Goal: Use online tool/utility: Utilize a website feature to perform a specific function

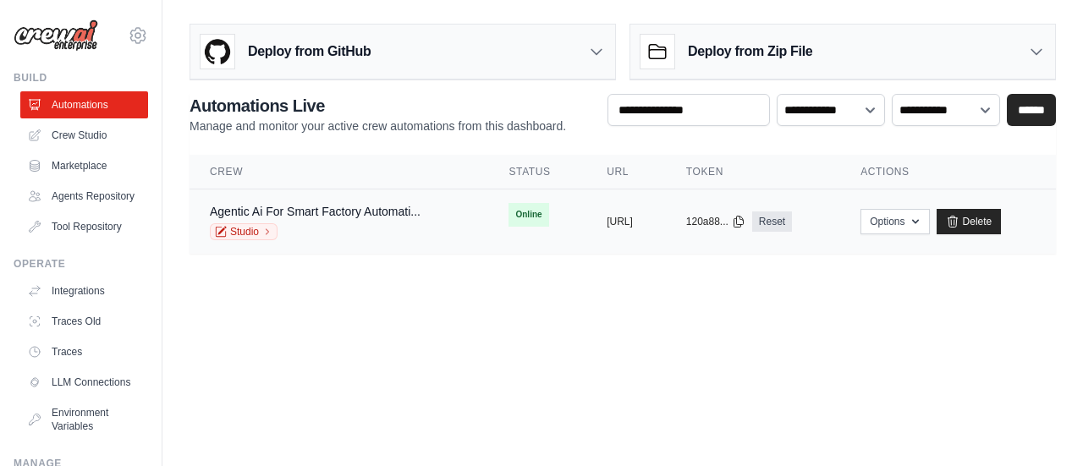
click at [323, 217] on div "Agentic Ai For Smart Factory Automati..." at bounding box center [315, 211] width 211 height 17
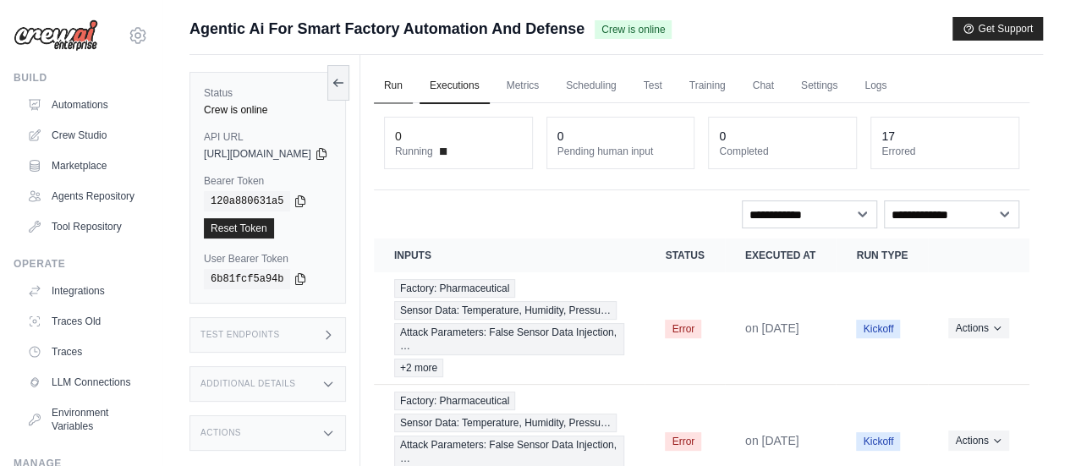
click at [413, 83] on link "Run" at bounding box center [393, 87] width 39 height 36
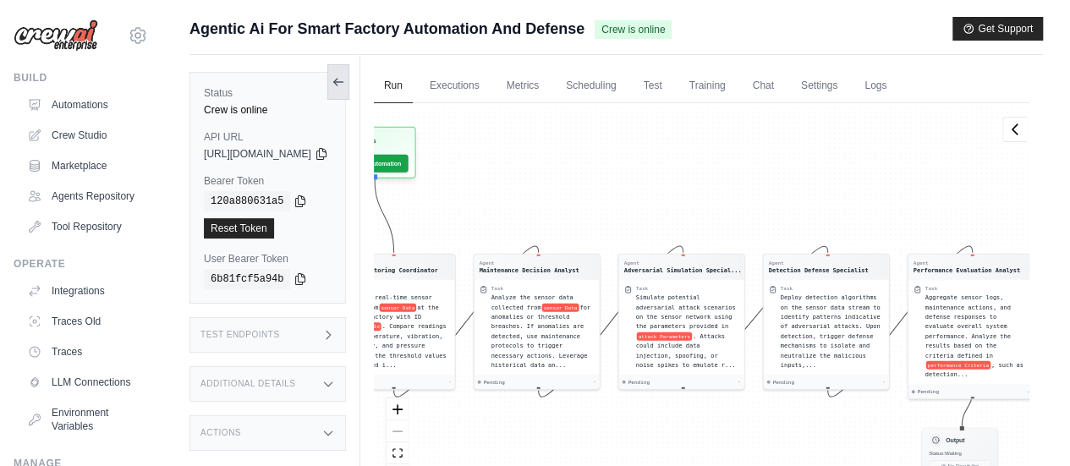
click at [345, 79] on icon at bounding box center [339, 82] width 14 height 14
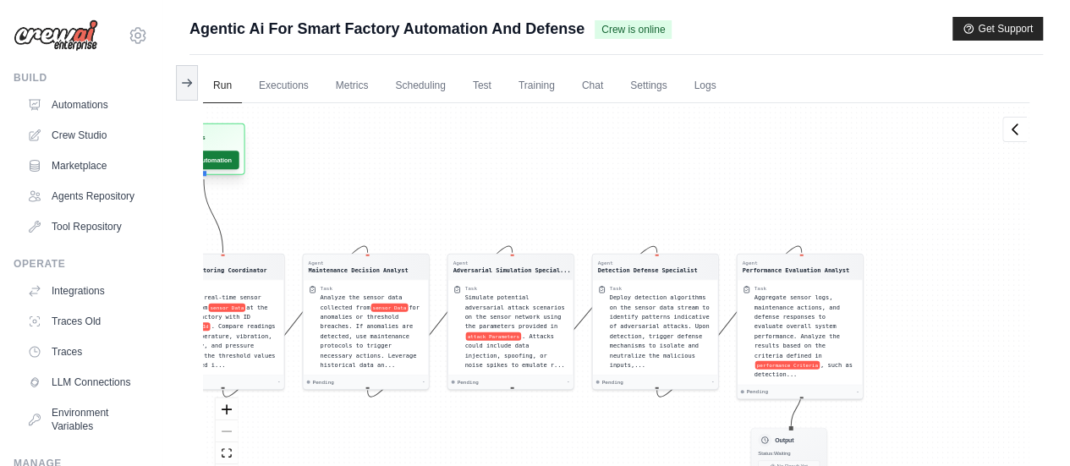
click at [219, 162] on button "Run Automation" at bounding box center [200, 160] width 75 height 19
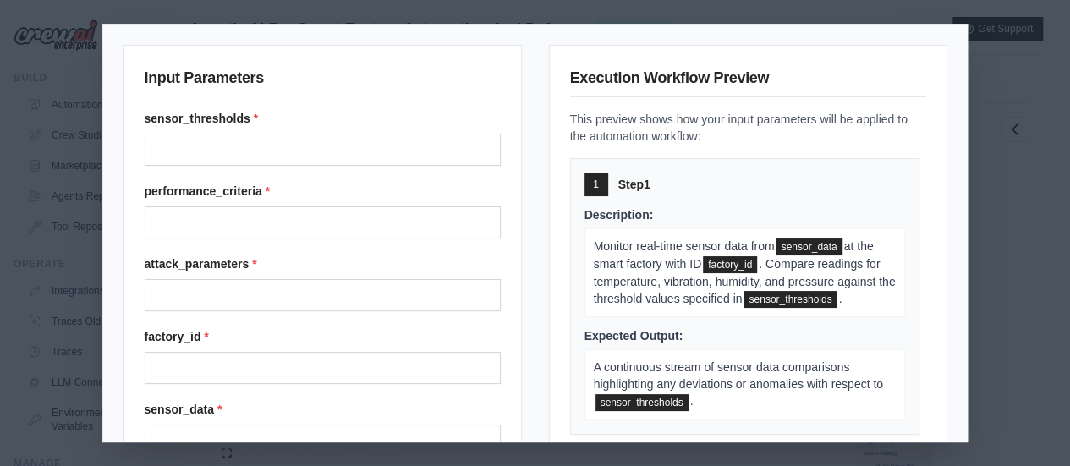
click at [1031, 101] on div "Input Parameters sensor_thresholds * performance_criteria * attack_parameters *…" at bounding box center [535, 233] width 1070 height 466
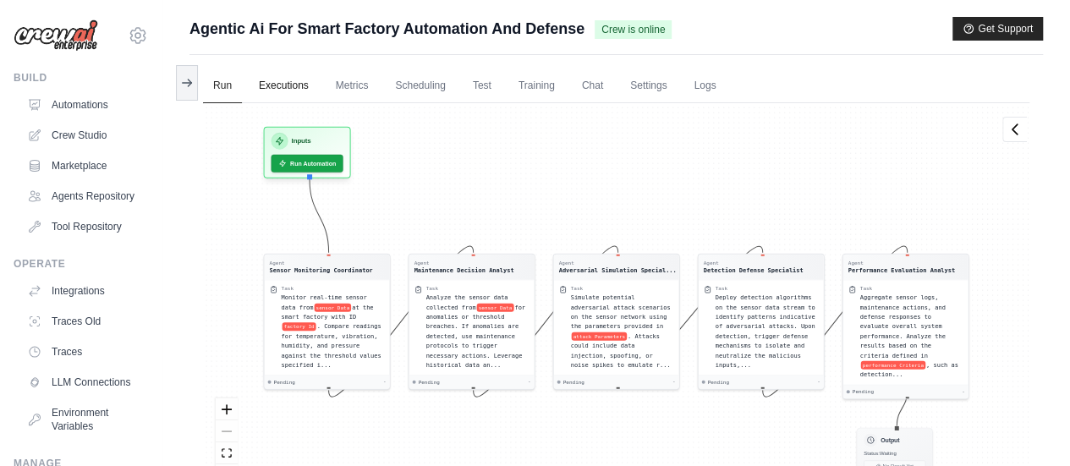
click at [270, 82] on link "Executions" at bounding box center [284, 87] width 70 height 36
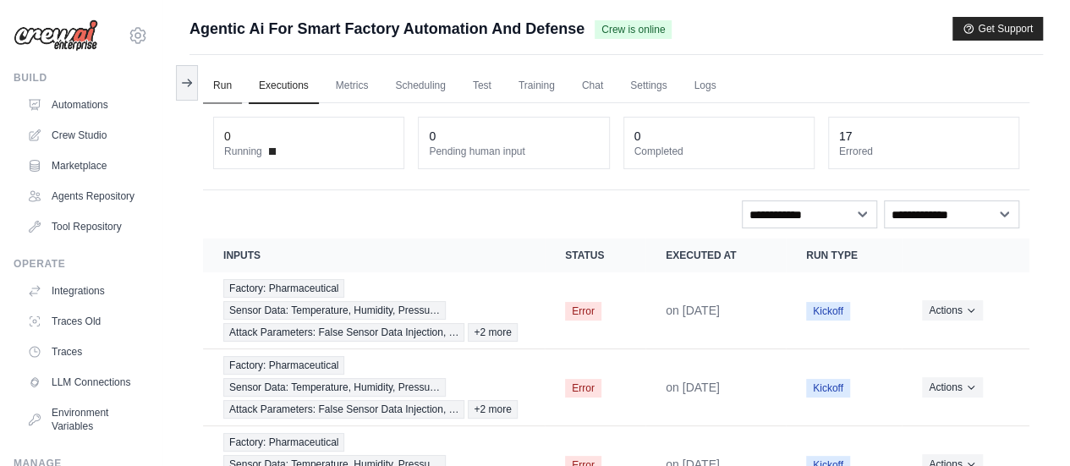
click at [218, 97] on link "Run" at bounding box center [222, 87] width 39 height 36
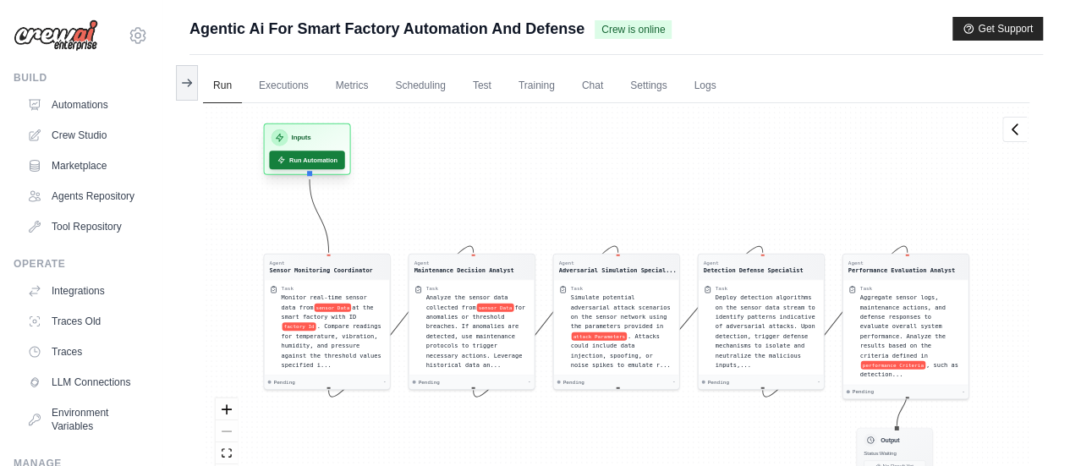
click at [323, 153] on button "Run Automation" at bounding box center [306, 160] width 75 height 19
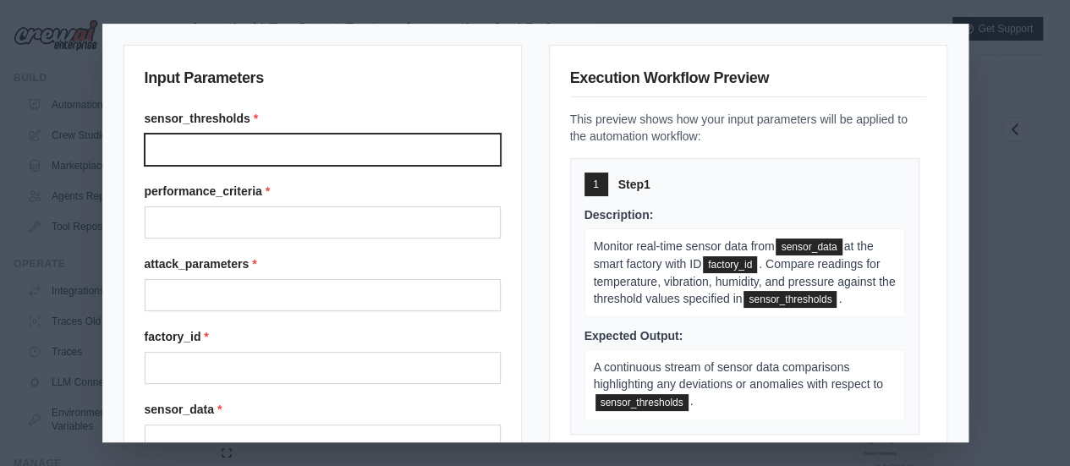
click at [243, 151] on input "Sensor thresholds" at bounding box center [323, 150] width 356 height 32
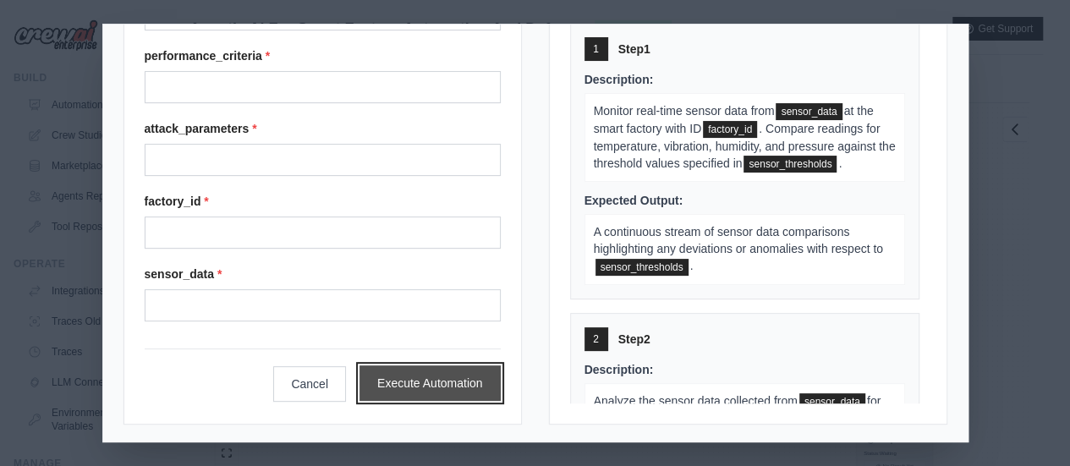
click at [414, 377] on button "Execute Automation" at bounding box center [429, 383] width 141 height 36
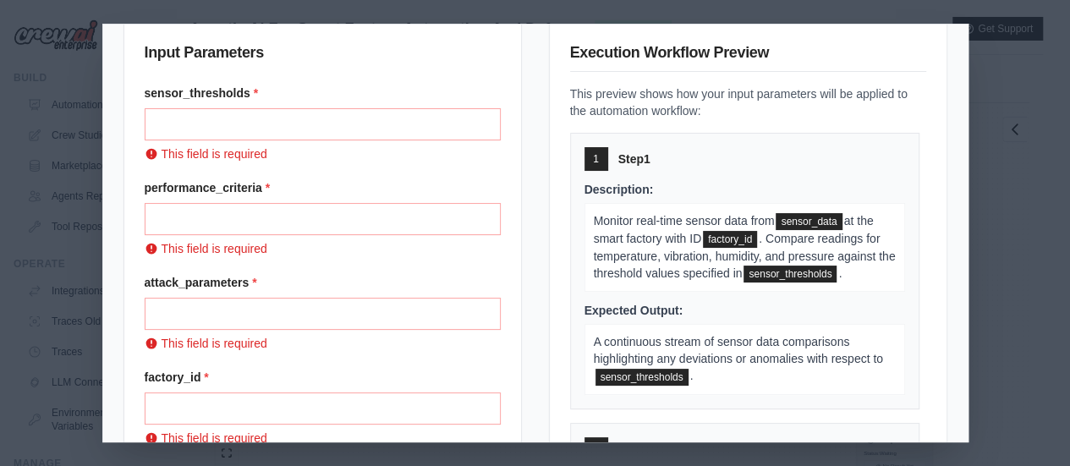
scroll to position [0, 0]
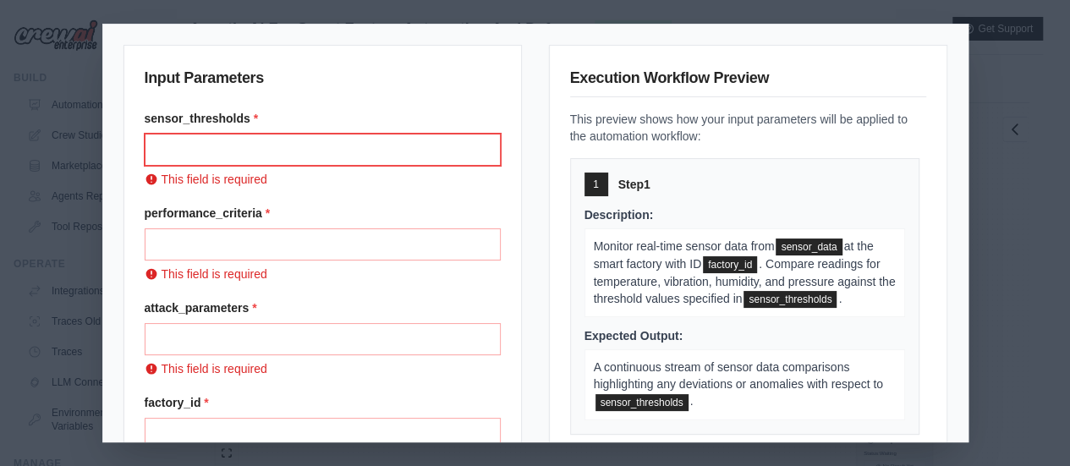
click at [239, 149] on input "Sensor thresholds" at bounding box center [323, 150] width 356 height 32
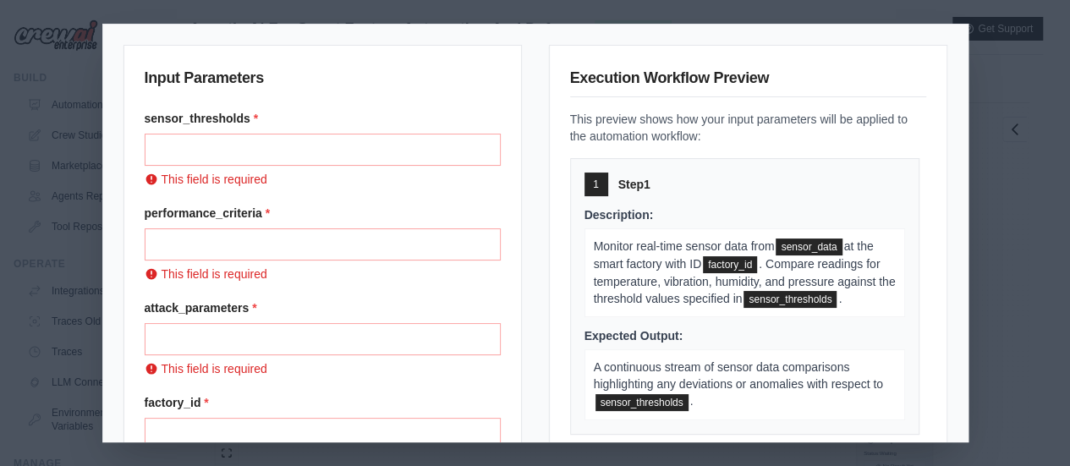
click at [54, 185] on div "Input Parameters sensor_thresholds * This field is required performance_criteri…" at bounding box center [535, 233] width 1070 height 466
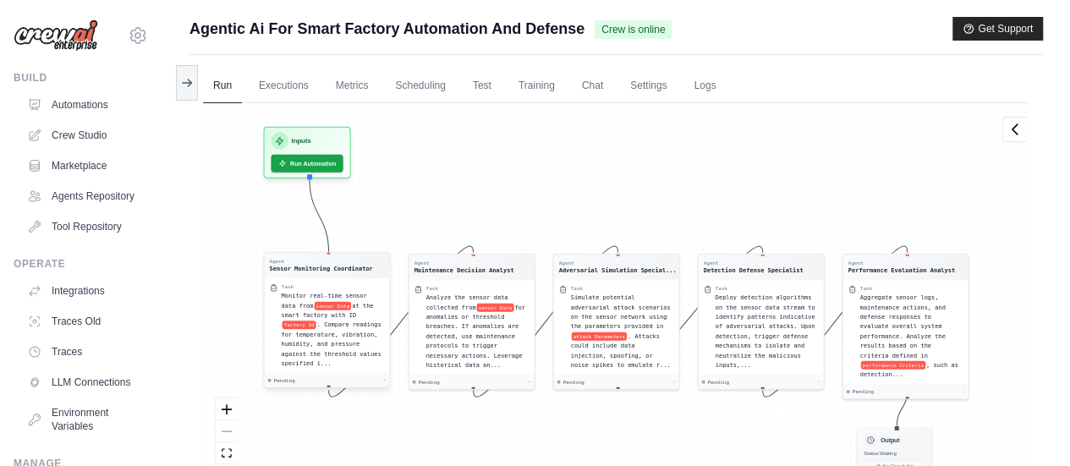
click at [311, 293] on span "Monitor real-time sensor data from" at bounding box center [324, 301] width 85 height 16
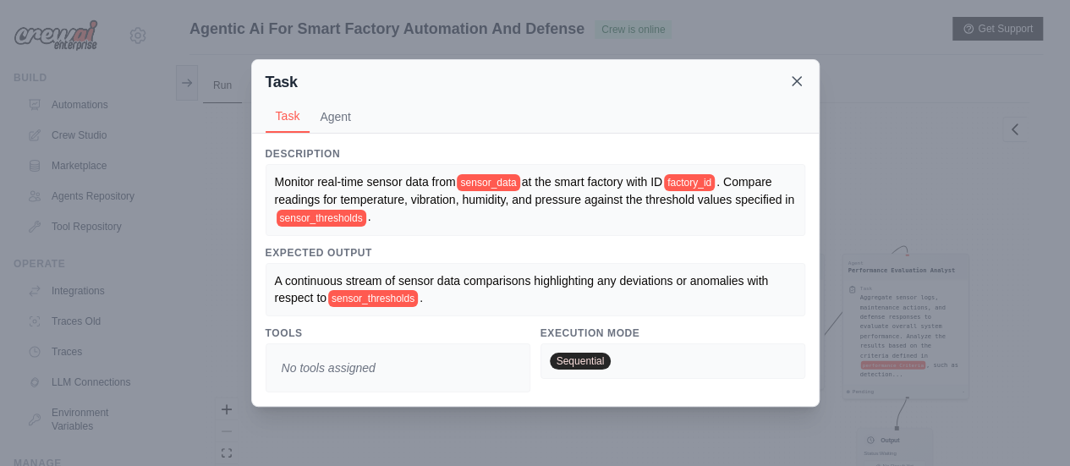
click at [800, 85] on icon at bounding box center [797, 81] width 8 height 8
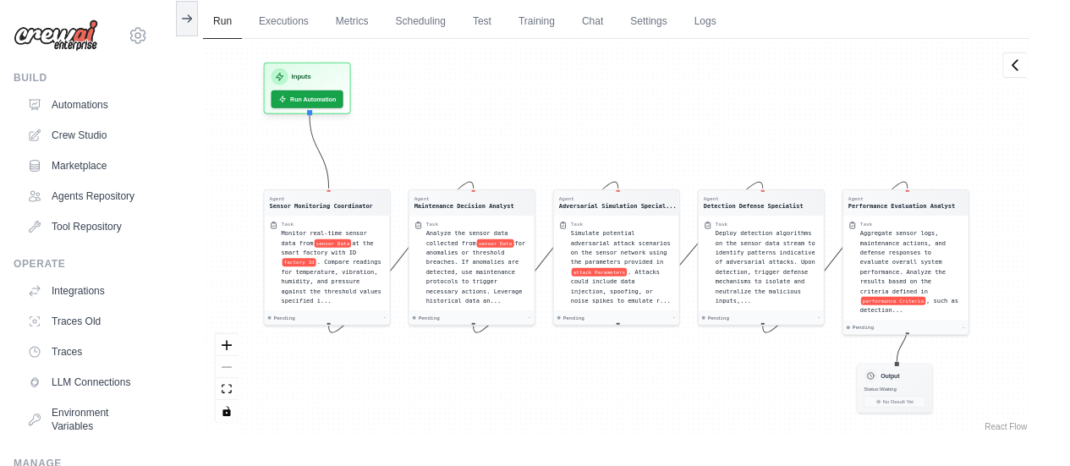
scroll to position [71, 0]
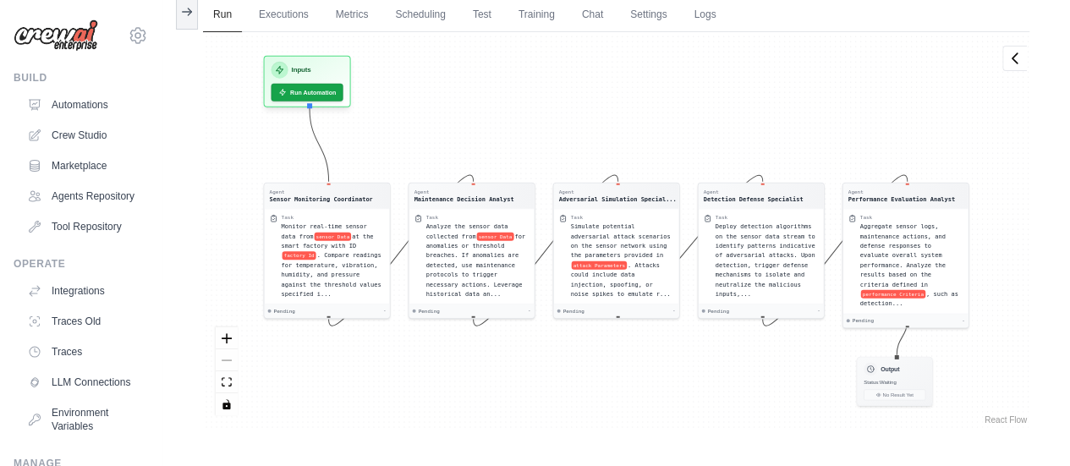
click at [941, 96] on div "Agent Sensor Monitoring Coordinator Task Monitor real-time sensor data from sen…" at bounding box center [616, 230] width 826 height 396
click at [228, 375] on button "fit view" at bounding box center [227, 381] width 22 height 22
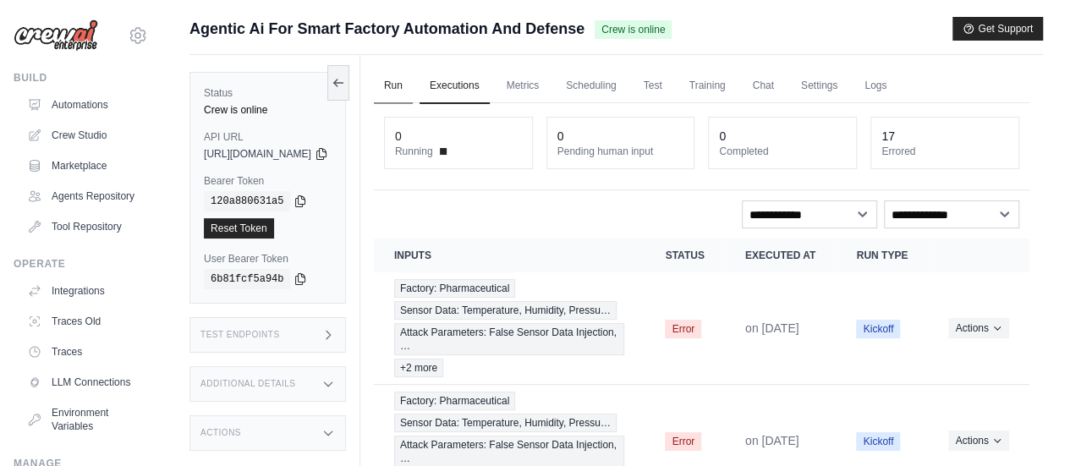
click at [413, 74] on link "Run" at bounding box center [393, 87] width 39 height 36
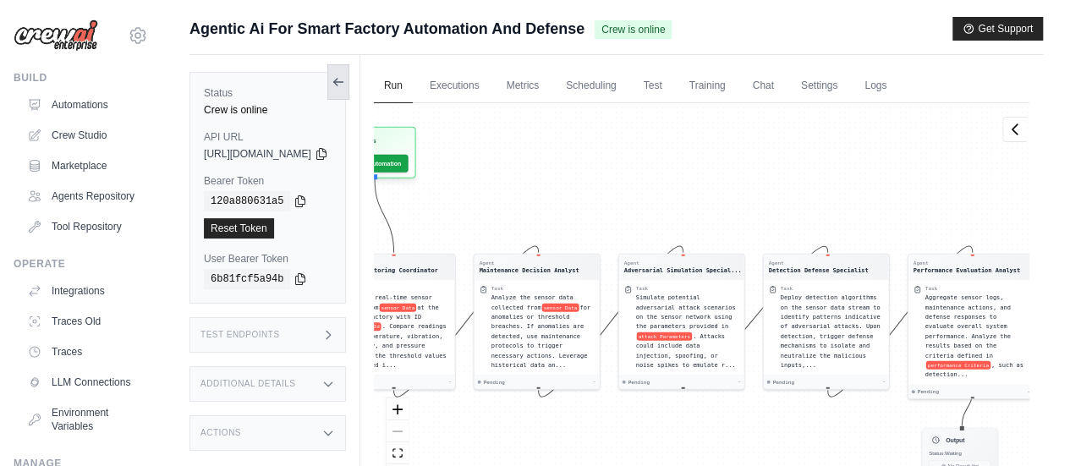
click at [343, 82] on icon at bounding box center [337, 82] width 9 height 0
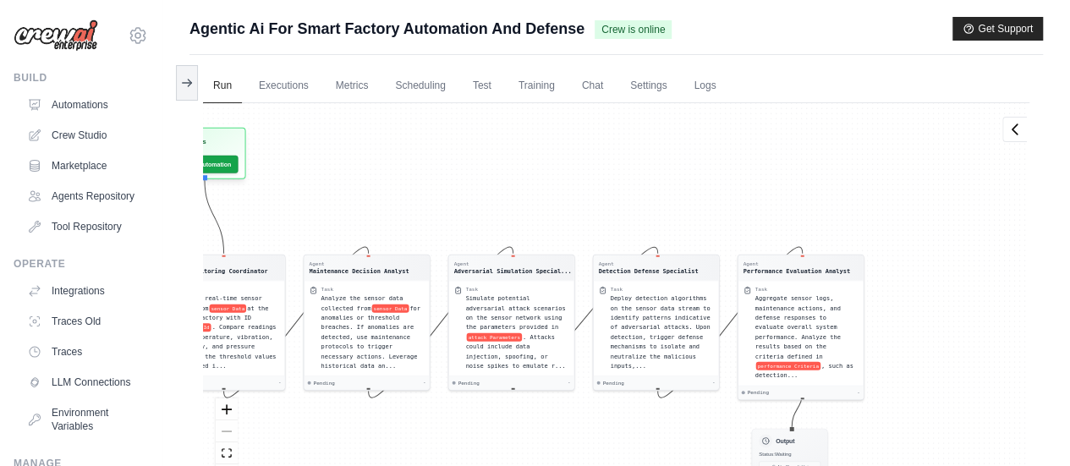
drag, startPoint x: 376, startPoint y: 222, endPoint x: 248, endPoint y: 205, distance: 128.9
click at [248, 205] on div "Agent Sensor Monitoring Coordinator Task Monitor real-time sensor data from sen…" at bounding box center [616, 301] width 826 height 396
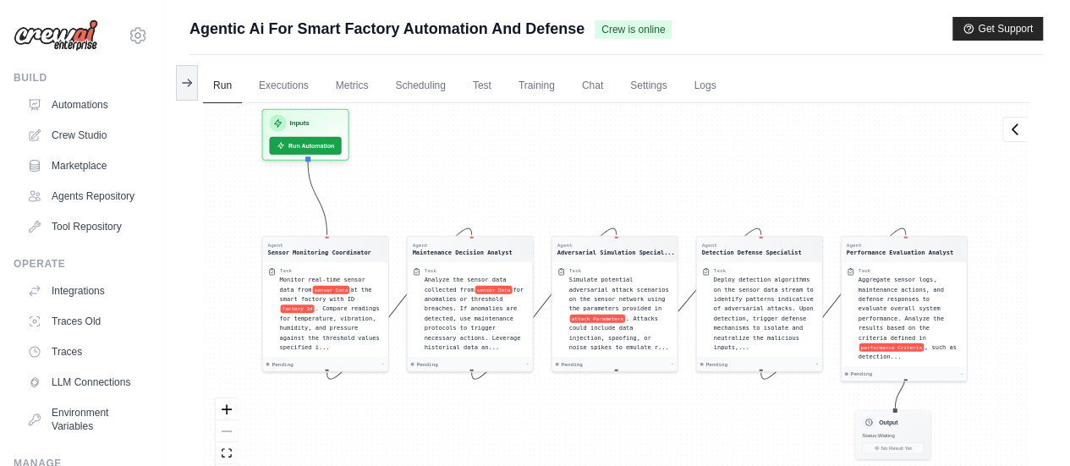
drag, startPoint x: 248, startPoint y: 205, endPoint x: 352, endPoint y: 186, distance: 105.7
click at [352, 186] on div "Agent Sensor Monitoring Coordinator Task Monitor real-time sensor data from sen…" at bounding box center [616, 301] width 826 height 396
